Goal: Navigation & Orientation: Understand site structure

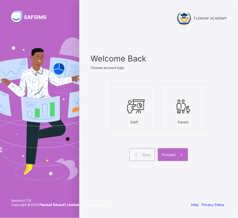
click at [128, 116] on div at bounding box center [134, 106] width 40 height 22
click at [168, 153] on span "Proceed" at bounding box center [168, 155] width 13 height 4
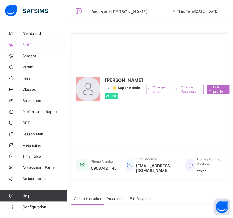
click at [27, 42] on span "Staff" at bounding box center [44, 44] width 45 height 4
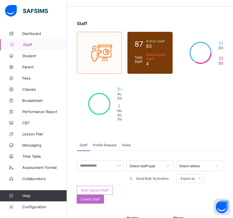
scroll to position [13, 0]
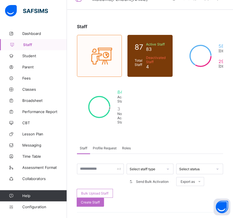
click at [107, 147] on span "Profile Request" at bounding box center [105, 148] width 24 height 4
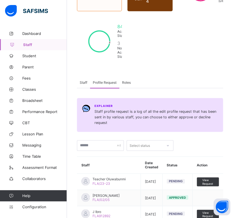
scroll to position [0, 0]
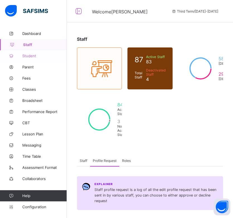
click at [28, 55] on span "Student" at bounding box center [44, 56] width 45 height 4
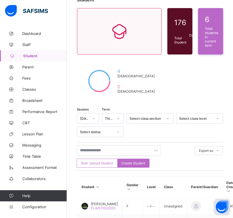
scroll to position [40, 0]
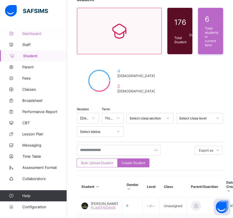
click at [30, 34] on span "Dashboard" at bounding box center [44, 33] width 45 height 4
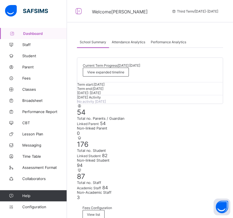
click at [162, 40] on span "Performance Analytics" at bounding box center [168, 42] width 35 height 4
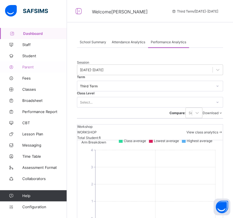
click at [32, 66] on span "Parent" at bounding box center [44, 67] width 45 height 4
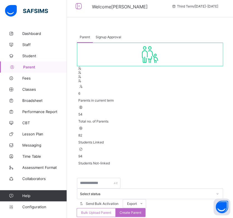
scroll to position [5, 0]
click at [33, 32] on span "Dashboard" at bounding box center [44, 33] width 45 height 4
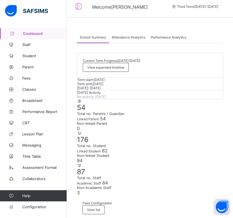
click at [175, 37] on span "Performance Analytics" at bounding box center [168, 37] width 35 height 4
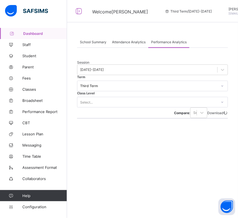
click at [130, 44] on div "Attendance Analytics" at bounding box center [128, 41] width 39 height 11
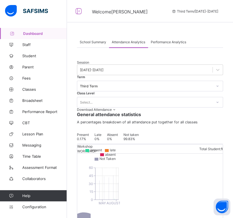
click at [157, 43] on span "Performance Analytics" at bounding box center [168, 42] width 35 height 4
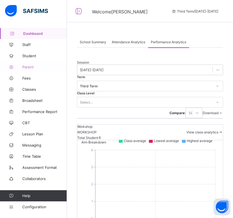
click at [32, 66] on span "Parent" at bounding box center [44, 67] width 45 height 4
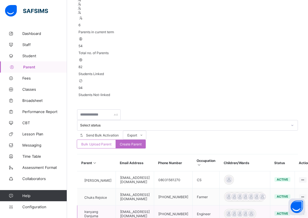
scroll to position [73, 0]
click at [94, 161] on icon at bounding box center [94, 163] width 5 height 4
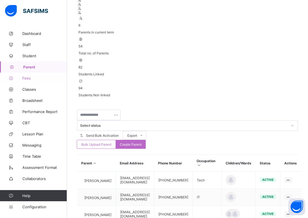
click at [29, 77] on span "Fees" at bounding box center [44, 78] width 45 height 4
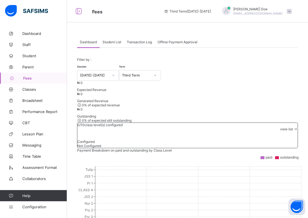
click at [137, 42] on span "Transaction Log" at bounding box center [139, 42] width 25 height 4
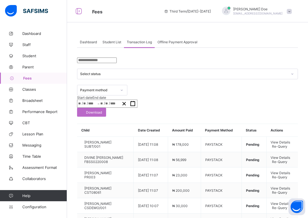
click at [165, 44] on div "Offline Payment Approval" at bounding box center [178, 41] width 46 height 11
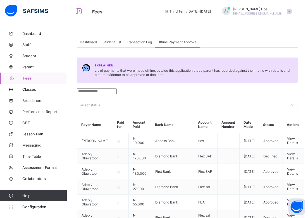
click at [141, 43] on span "Transaction Log" at bounding box center [139, 42] width 25 height 4
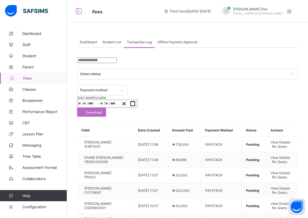
click at [114, 42] on span "Student List" at bounding box center [111, 42] width 19 height 4
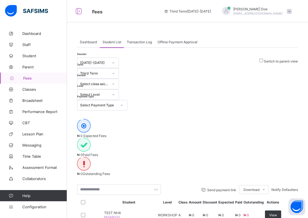
click at [135, 42] on span "Transaction Log" at bounding box center [139, 42] width 25 height 4
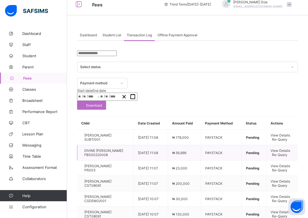
scroll to position [6, 0]
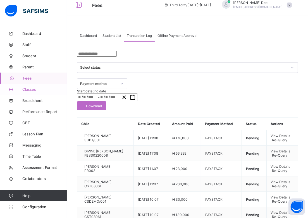
click at [31, 89] on span "Classes" at bounding box center [44, 89] width 45 height 4
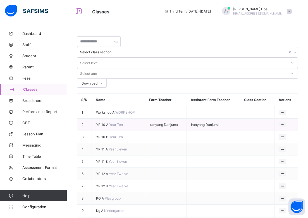
click at [101, 123] on span "YR 10 A" at bounding box center [102, 125] width 13 height 4
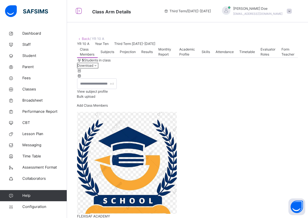
click at [112, 54] on span "Subjects" at bounding box center [108, 51] width 14 height 5
click at [146, 54] on span "Results" at bounding box center [146, 51] width 11 height 5
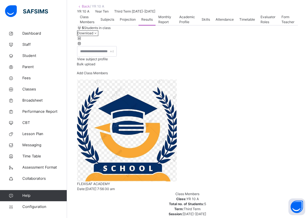
scroll to position [33, 0]
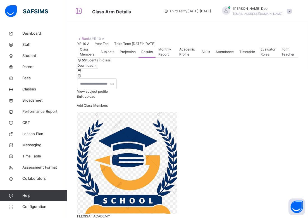
click at [84, 38] on link "Back" at bounding box center [86, 39] width 8 height 4
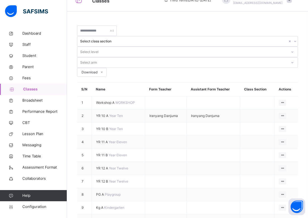
scroll to position [11, 0]
click at [103, 101] on span "Workshop A" at bounding box center [105, 103] width 19 height 4
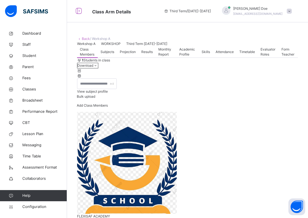
click at [145, 54] on span "Results" at bounding box center [146, 51] width 11 height 5
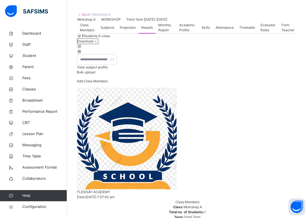
scroll to position [25, 0]
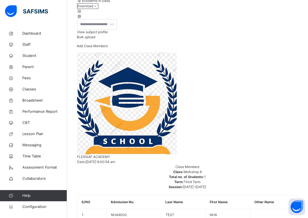
scroll to position [0, 0]
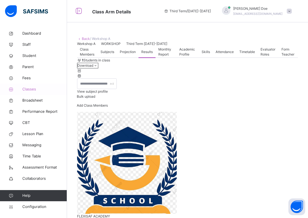
click at [32, 91] on span "Classes" at bounding box center [44, 90] width 45 height 6
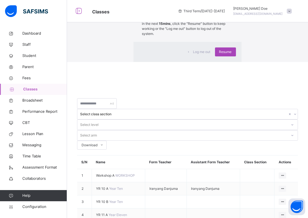
click at [219, 54] on span "Resume" at bounding box center [225, 51] width 13 height 5
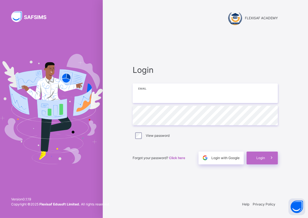
type input "**********"
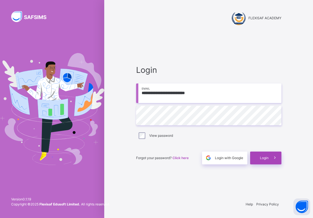
click at [238, 157] on icon at bounding box center [275, 158] width 6 height 6
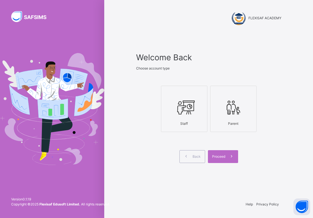
click at [195, 116] on div at bounding box center [184, 107] width 40 height 21
click at [226, 156] on span at bounding box center [231, 156] width 13 height 13
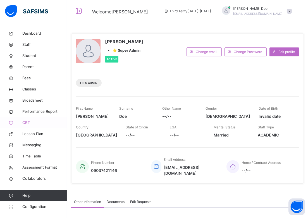
click at [32, 121] on span "CBT" at bounding box center [44, 123] width 45 height 6
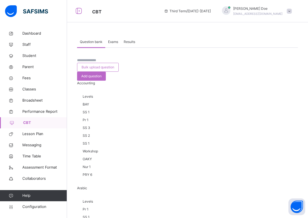
click at [112, 43] on span "Exams" at bounding box center [113, 41] width 10 height 5
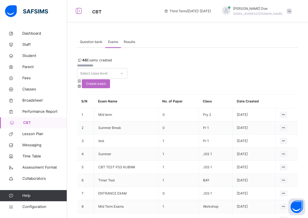
click at [130, 42] on span "Results" at bounding box center [129, 41] width 11 height 5
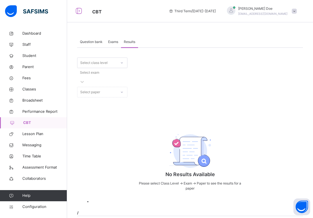
click at [109, 42] on span "Exams" at bounding box center [113, 41] width 10 height 5
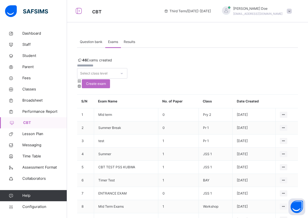
click at [93, 45] on div "Question bank" at bounding box center [91, 41] width 28 height 11
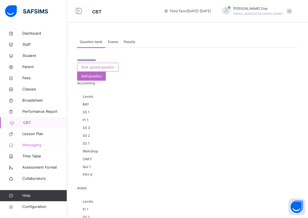
click at [42, 147] on span "Messaging" at bounding box center [44, 145] width 45 height 6
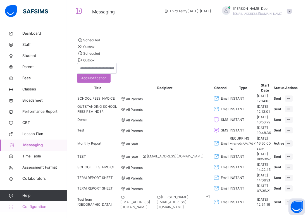
click at [35, 209] on span "Configuration" at bounding box center [44, 207] width 44 height 6
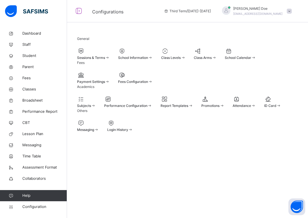
click at [145, 108] on span "Performance Configuration" at bounding box center [125, 106] width 43 height 4
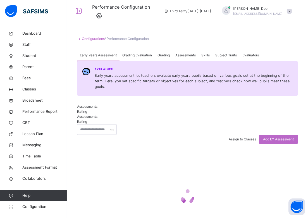
scroll to position [49, 0]
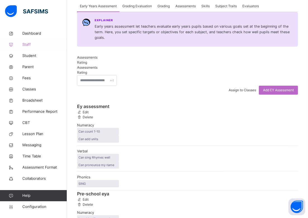
click at [161, 9] on span "Grading" at bounding box center [163, 6] width 12 height 5
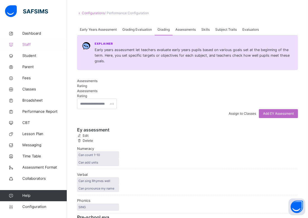
click at [30, 45] on span "Staff" at bounding box center [44, 45] width 45 height 6
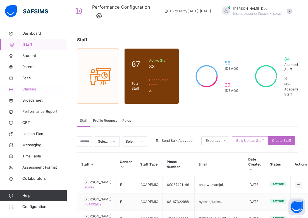
click at [31, 89] on span "Classes" at bounding box center [44, 90] width 45 height 6
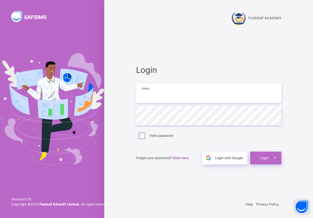
type input "**********"
